Goal: Task Accomplishment & Management: Use online tool/utility

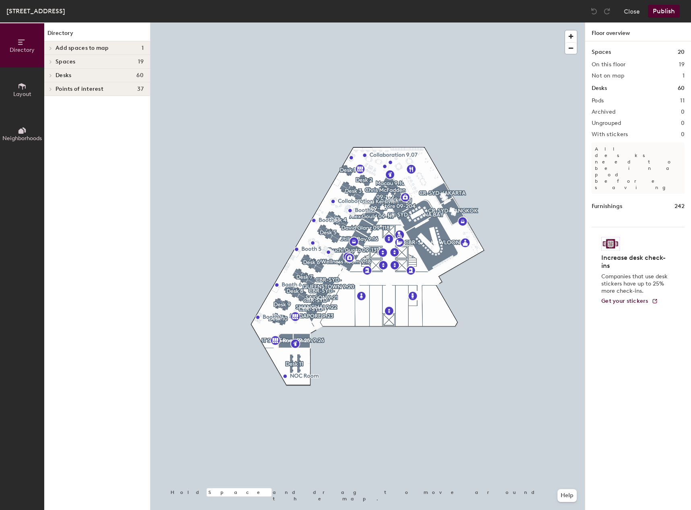
click at [70, 72] on span "Desks" at bounding box center [63, 75] width 16 height 6
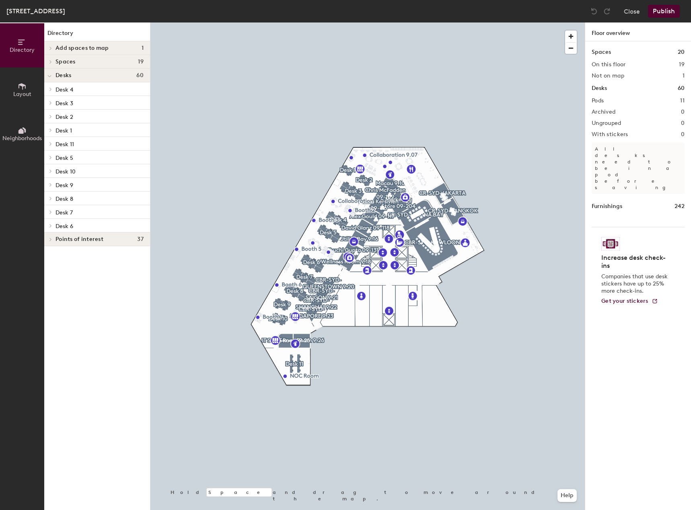
click at [36, 84] on button "Layout" at bounding box center [22, 90] width 44 height 44
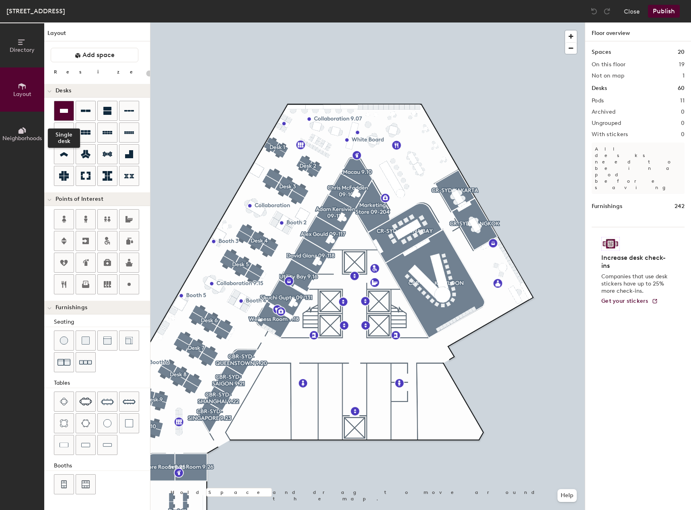
click at [64, 106] on div at bounding box center [63, 110] width 19 height 19
click at [299, 23] on div at bounding box center [367, 23] width 434 height 0
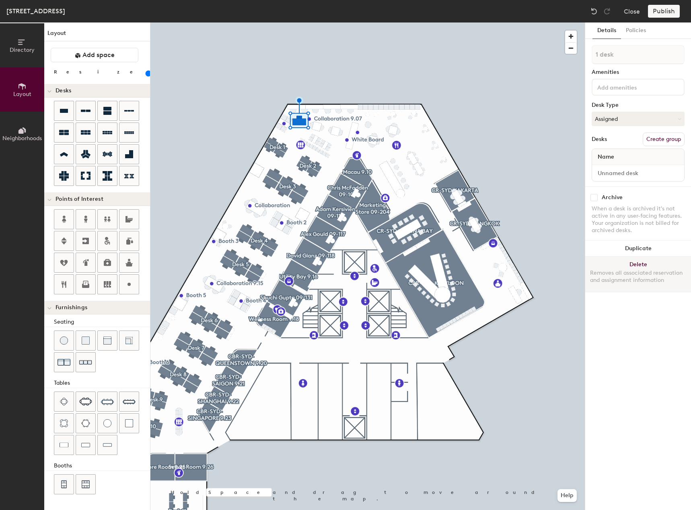
click at [612, 266] on button "Delete Removes all associated reservation and assignment information" at bounding box center [638, 274] width 106 height 35
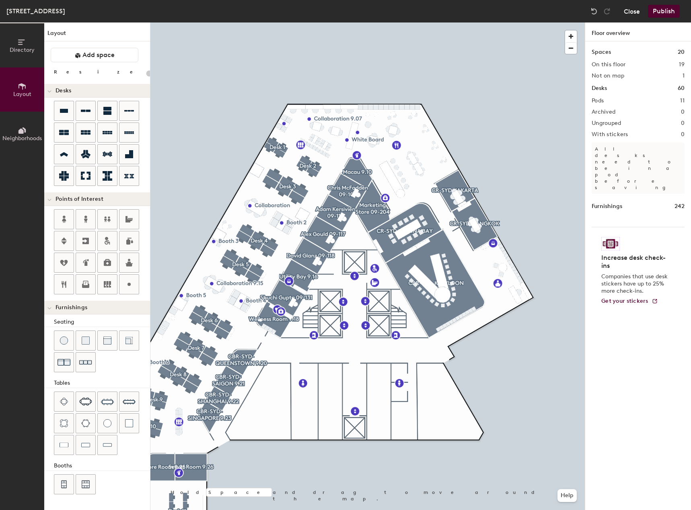
click at [628, 14] on button "Close" at bounding box center [631, 11] width 16 height 13
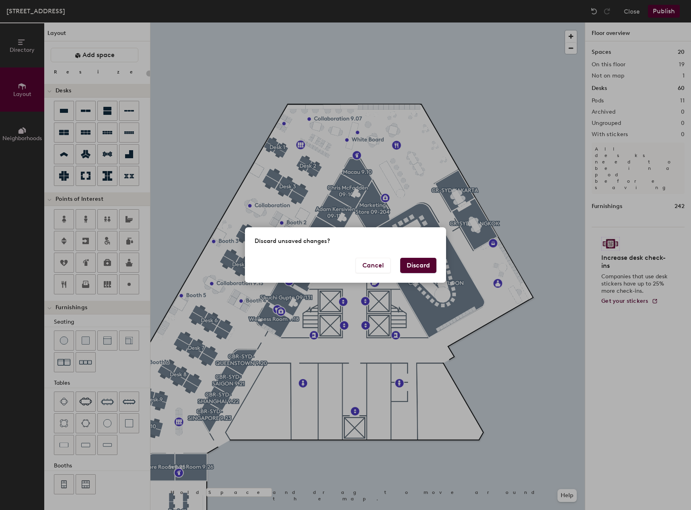
click at [420, 266] on button "Discard" at bounding box center [418, 265] width 36 height 15
type input "20"
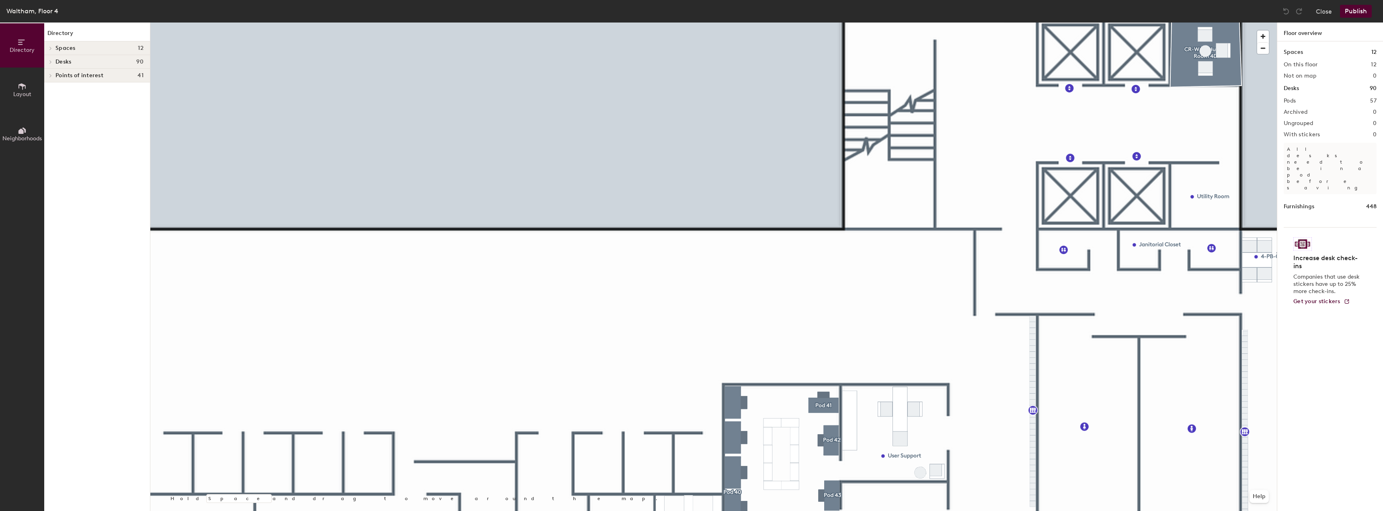
click at [31, 86] on button "Layout" at bounding box center [22, 90] width 44 height 44
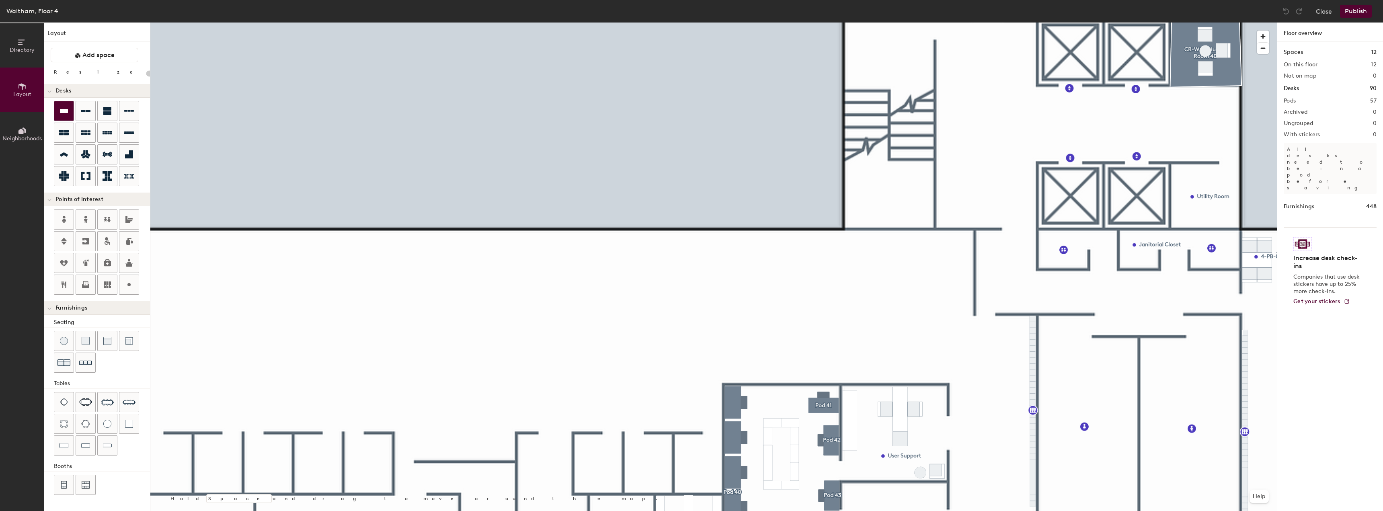
click at [62, 110] on icon at bounding box center [64, 111] width 8 height 4
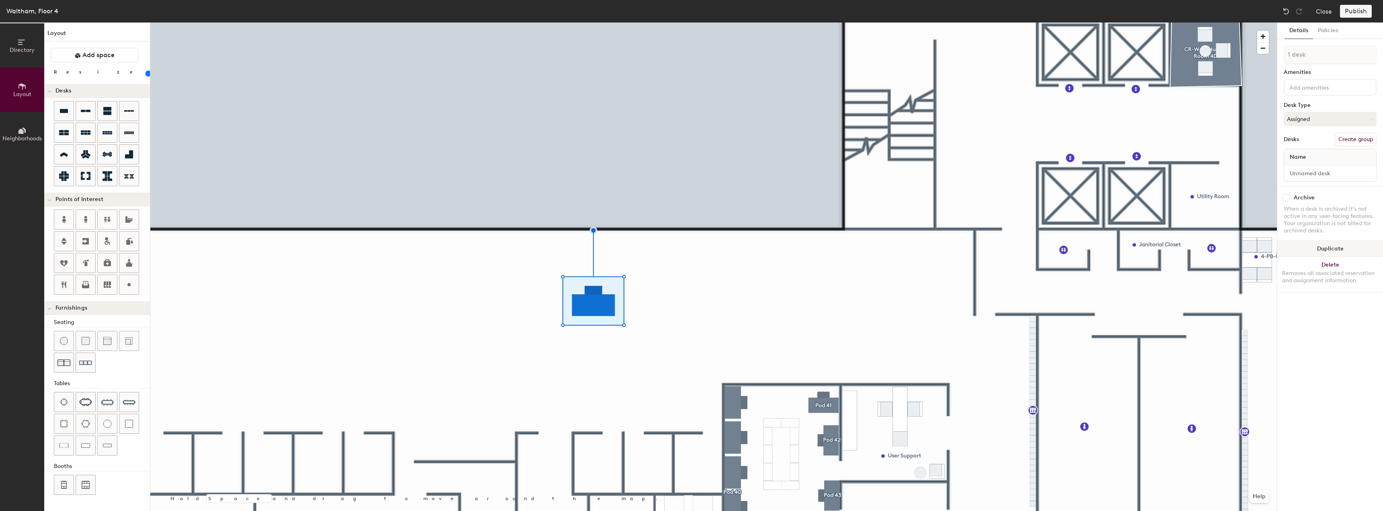
click at [1321, 254] on button "Duplicate" at bounding box center [1330, 249] width 106 height 16
click at [467, 23] on div at bounding box center [713, 23] width 1126 height 0
click at [1309, 246] on button "Duplicate" at bounding box center [1330, 249] width 106 height 16
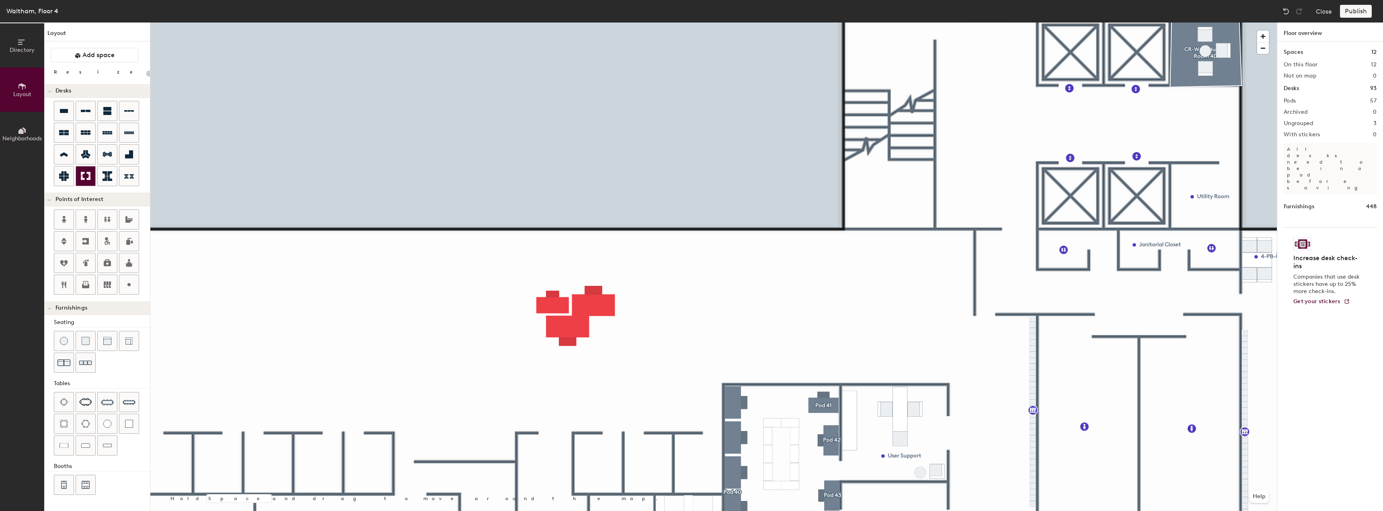
click at [80, 175] on div at bounding box center [85, 175] width 19 height 19
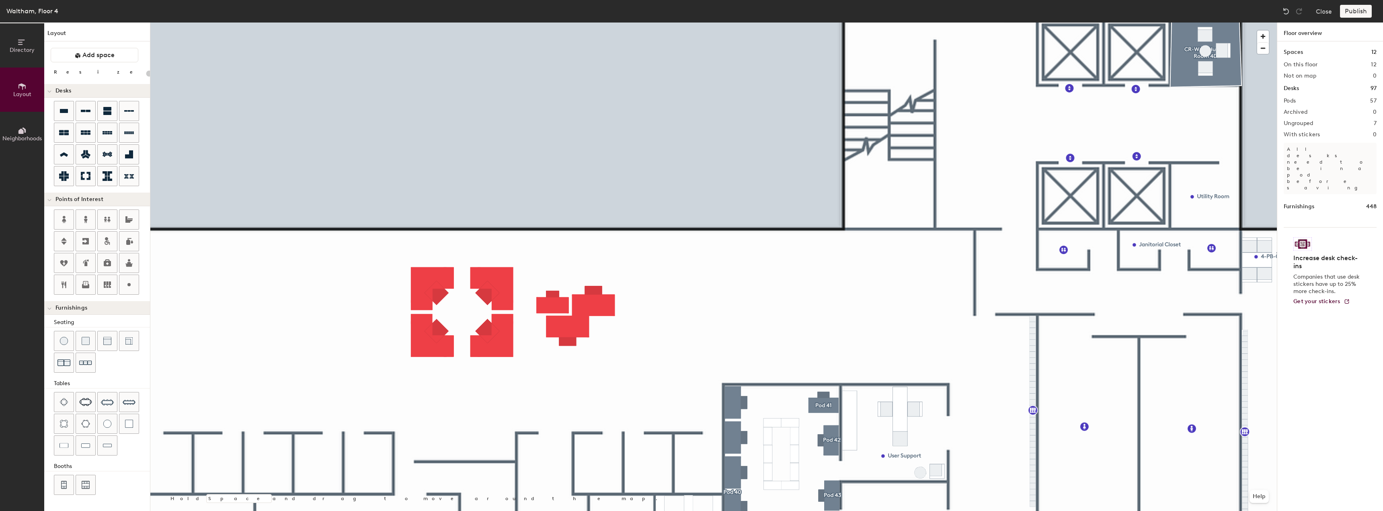
click at [423, 23] on div at bounding box center [713, 23] width 1126 height 0
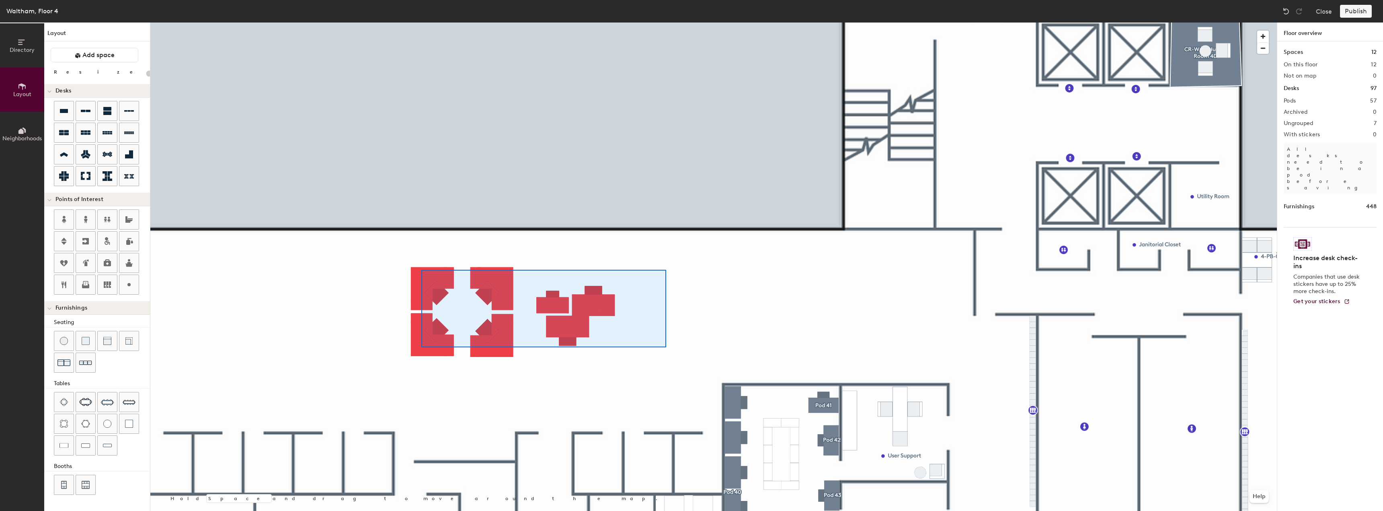
click at [417, 23] on div at bounding box center [713, 23] width 1126 height 0
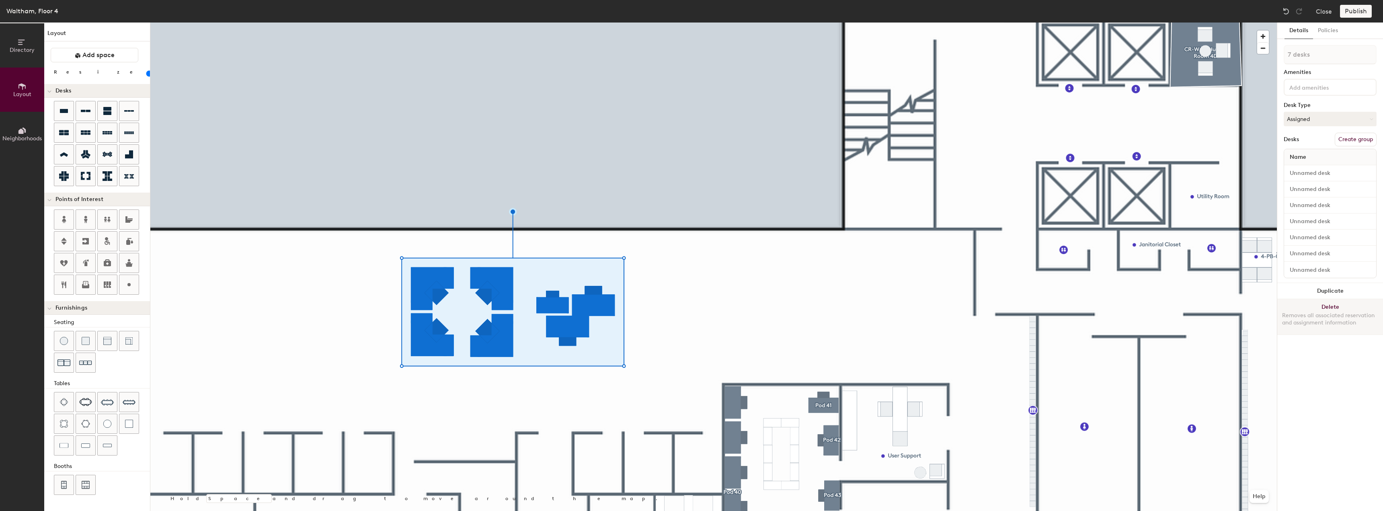
click at [1310, 311] on button "Delete Removes all associated reservation and assignment information" at bounding box center [1330, 316] width 106 height 35
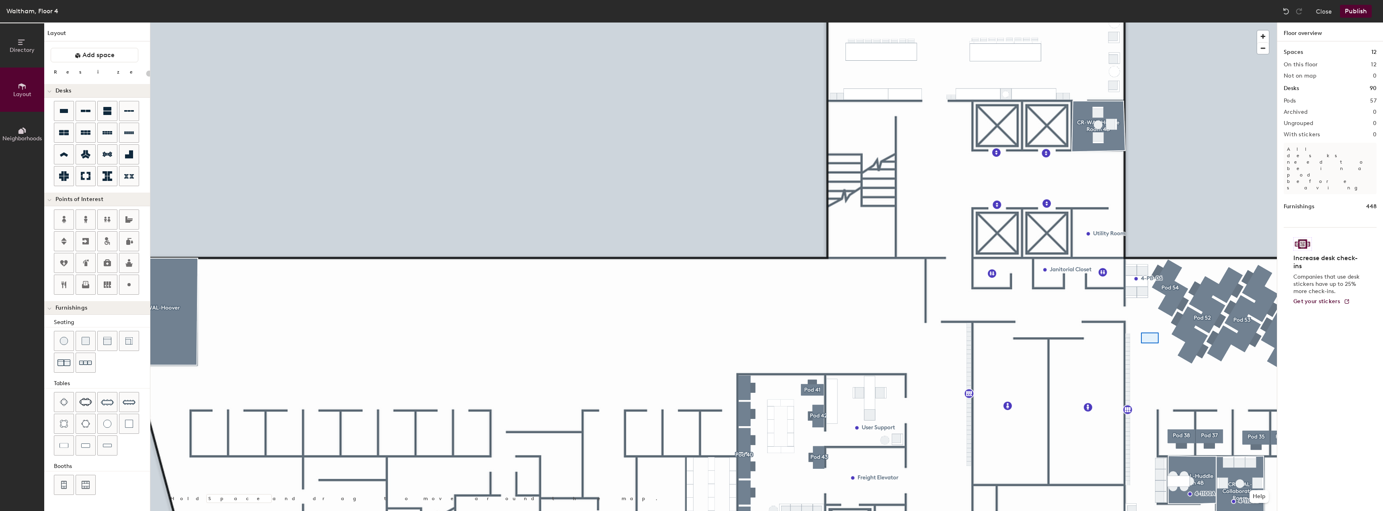
click at [1141, 23] on div at bounding box center [713, 23] width 1126 height 0
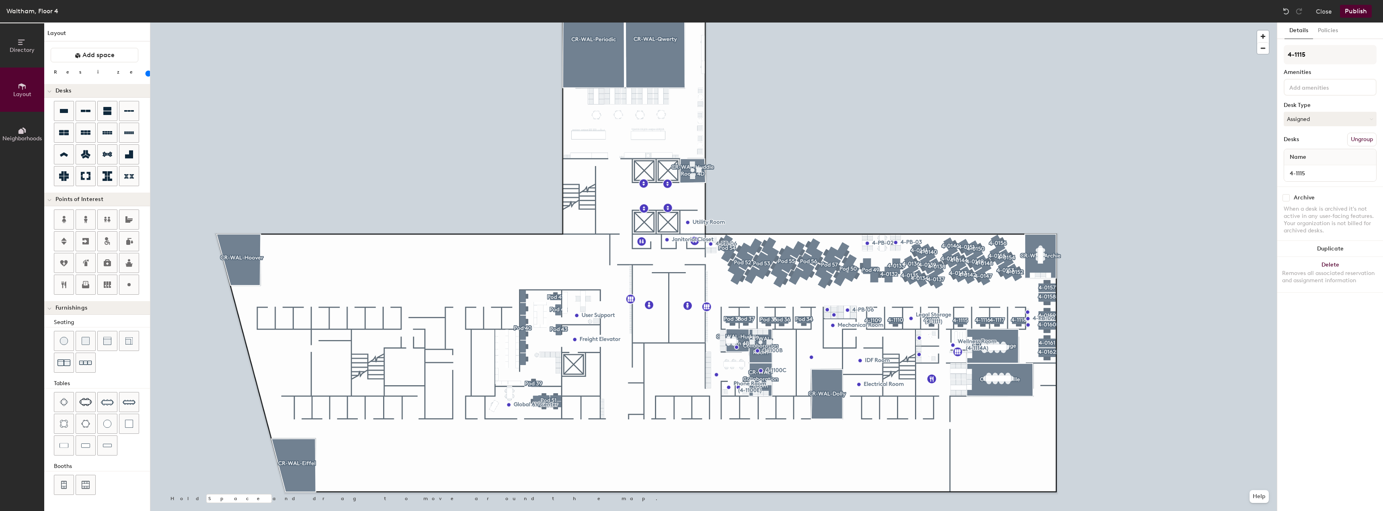
type input "80"
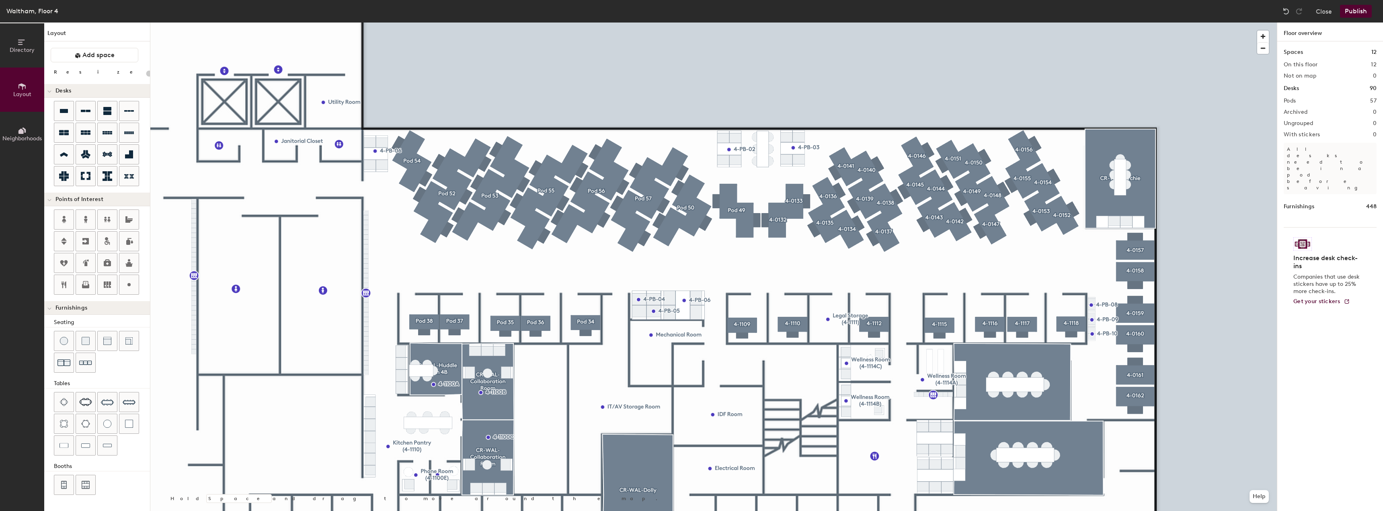
type input "20"
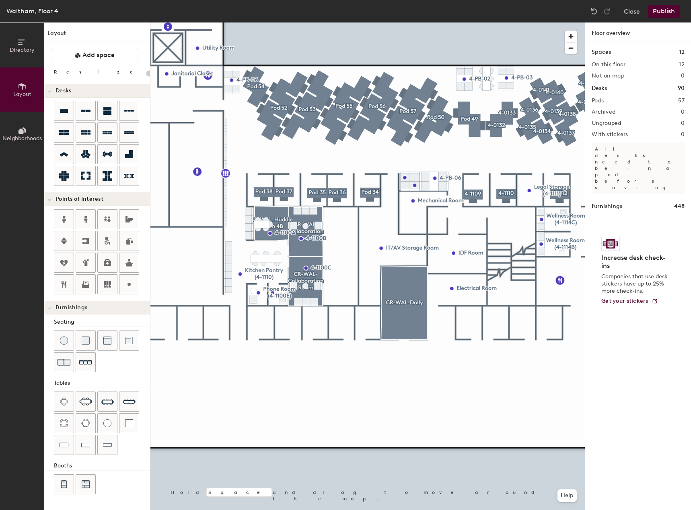
click at [13, 189] on div "Directory Layout Neighborhoods" at bounding box center [22, 267] width 44 height 488
